Goal: Information Seeking & Learning: Learn about a topic

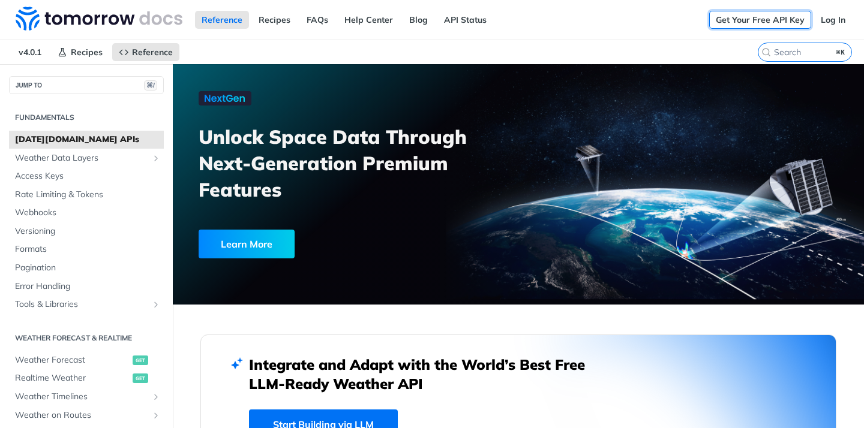
click at [761, 18] on link "Get Your Free API Key" at bounding box center [760, 20] width 102 height 18
click at [830, 10] on div "Get Your Free API Key Log In" at bounding box center [786, 20] width 155 height 40
click at [830, 15] on link "Log In" at bounding box center [833, 20] width 38 height 18
